Goal: Task Accomplishment & Management: Use online tool/utility

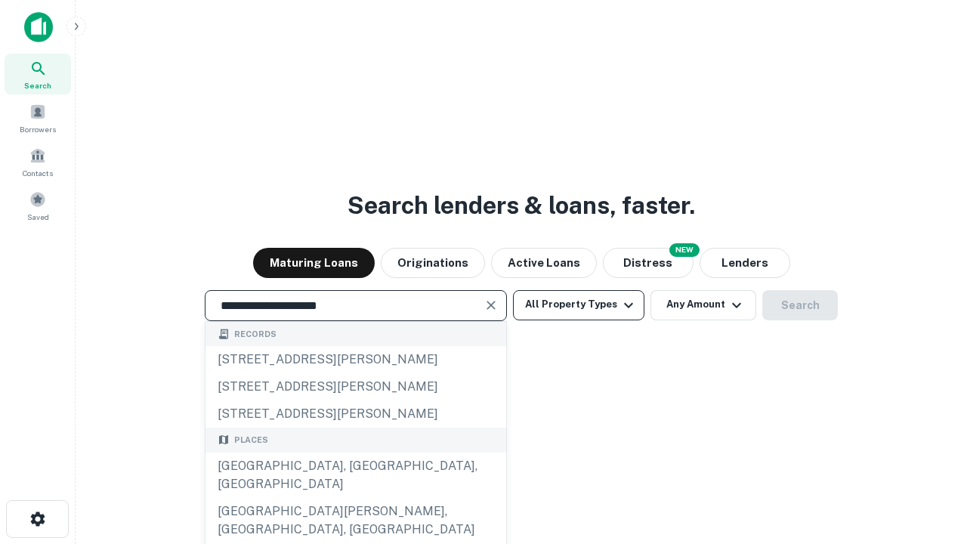
click at [355, 498] on div "[GEOGRAPHIC_DATA], [GEOGRAPHIC_DATA], [GEOGRAPHIC_DATA]" at bounding box center [355, 474] width 301 height 45
type input "**********"
click at [579, 304] on button "All Property Types" at bounding box center [578, 305] width 131 height 30
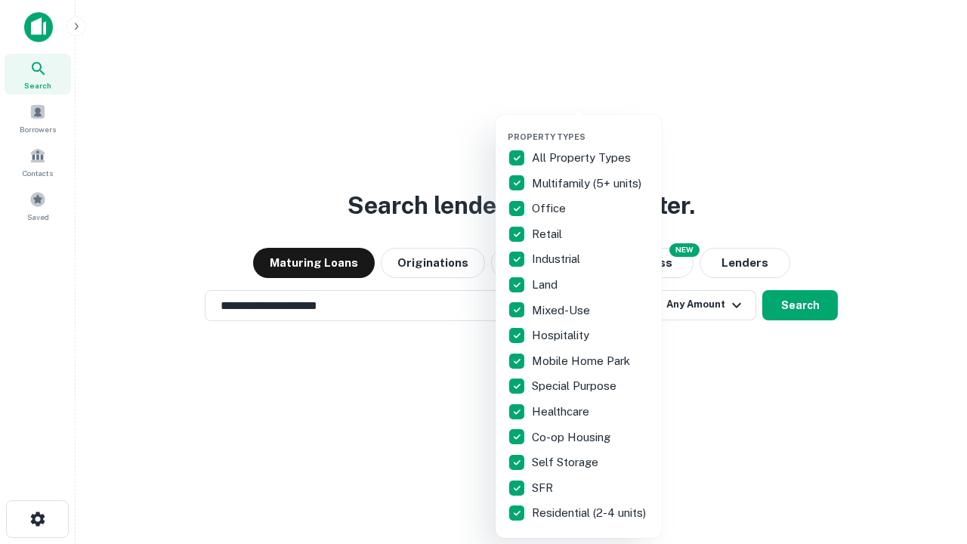
click at [591, 127] on button "button" at bounding box center [591, 127] width 166 height 1
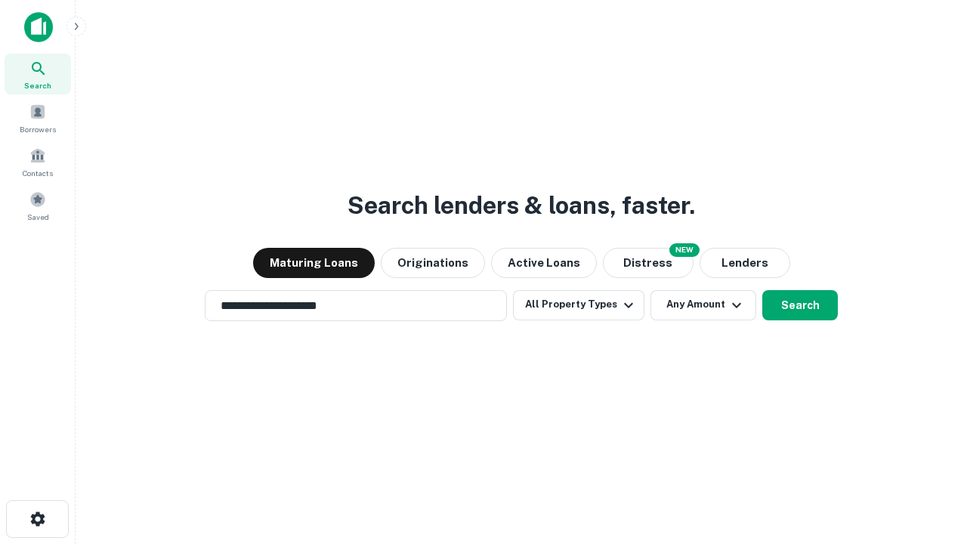
scroll to position [9, 182]
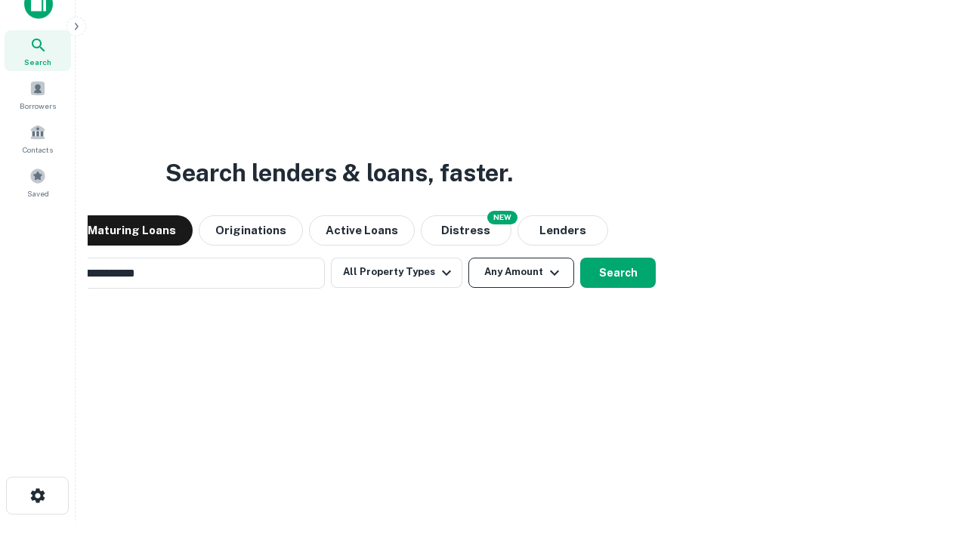
click at [468, 258] on button "Any Amount" at bounding box center [521, 273] width 106 height 30
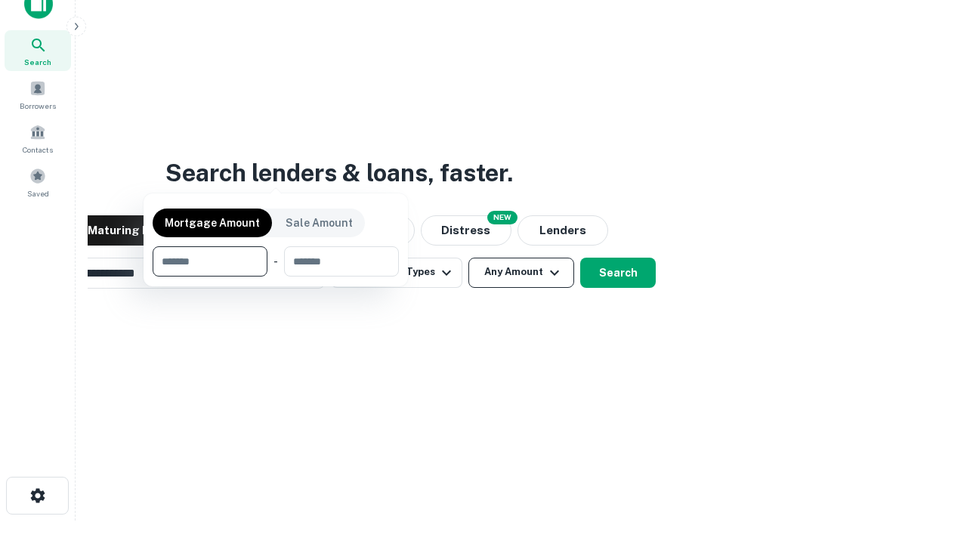
scroll to position [24, 0]
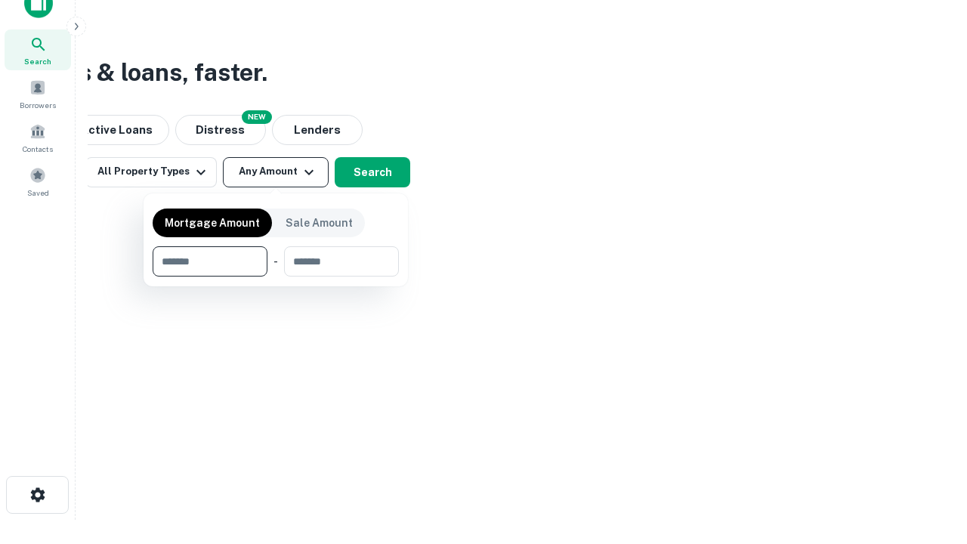
type input "*******"
click at [276, 276] on button "button" at bounding box center [276, 276] width 246 height 1
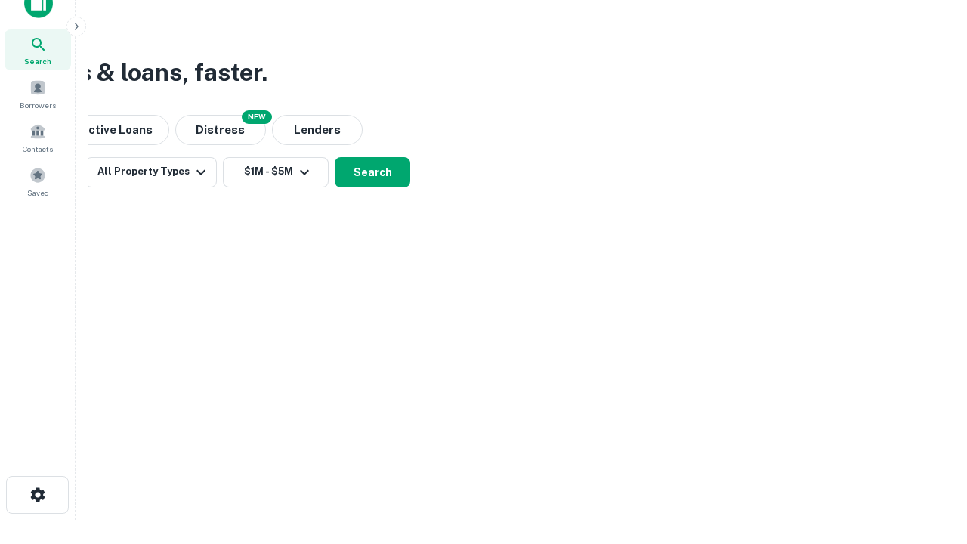
scroll to position [9, 279]
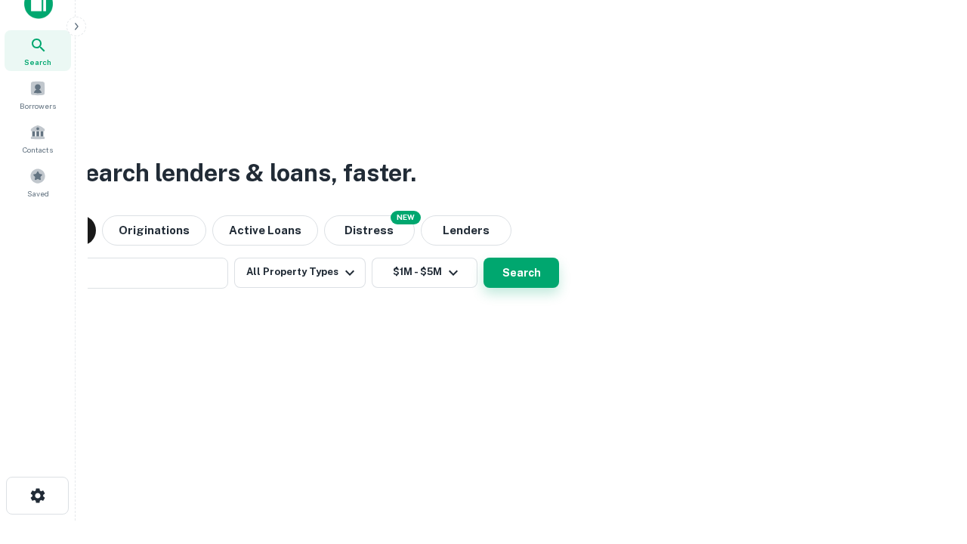
click at [483, 258] on button "Search" at bounding box center [521, 273] width 76 height 30
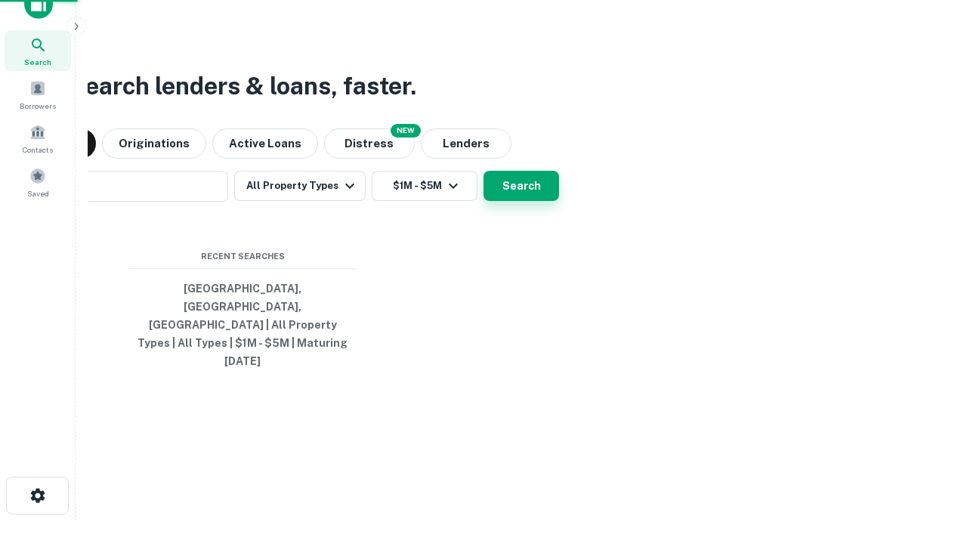
scroll to position [40, 427]
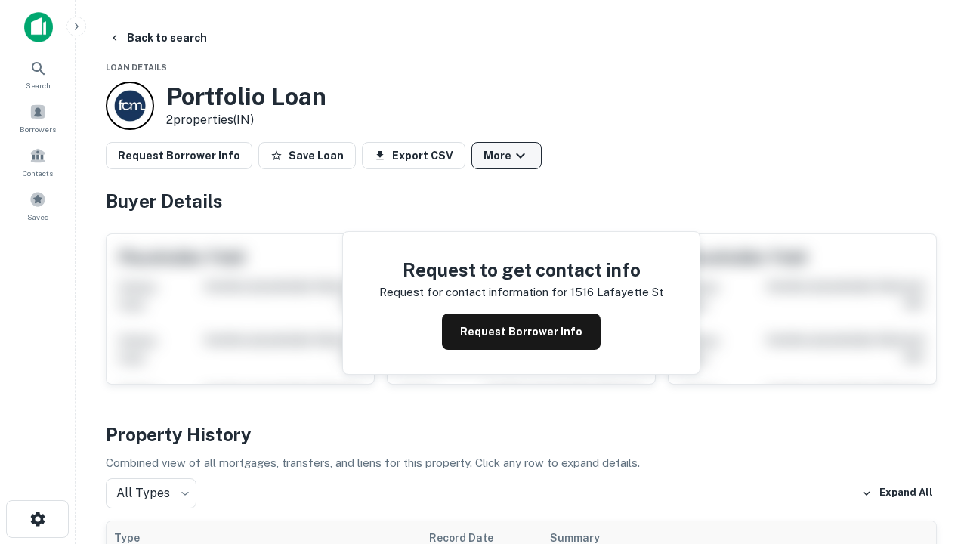
click at [506, 156] on button "More" at bounding box center [506, 155] width 70 height 27
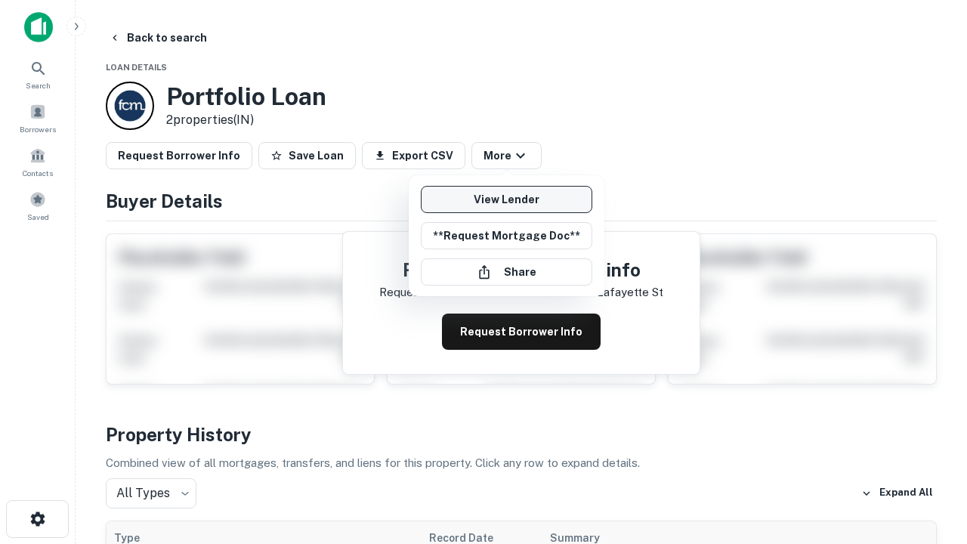
click at [506, 199] on link "View Lender" at bounding box center [506, 199] width 171 height 27
